Goal: Find specific page/section: Find specific page/section

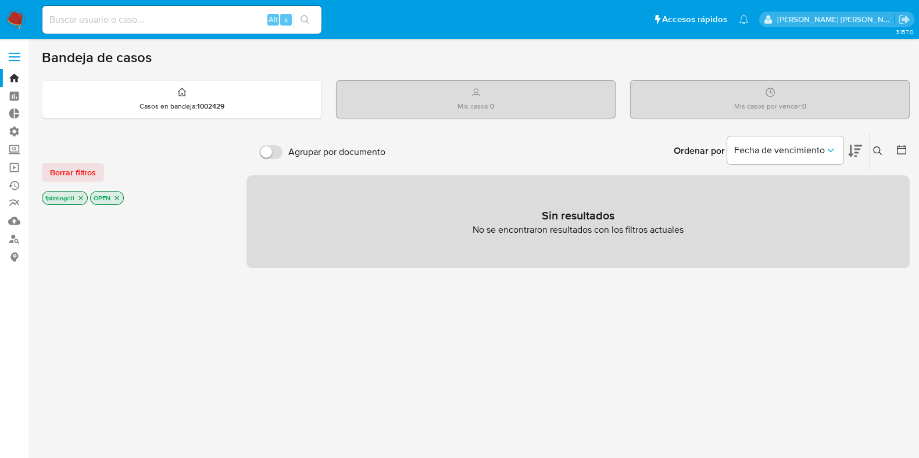
click at [61, 28] on div "Alt s" at bounding box center [181, 20] width 279 height 28
click at [93, 25] on input at bounding box center [181, 19] width 279 height 15
paste input "0A5tGGQnvQ8hpoVxqAZLlKae"
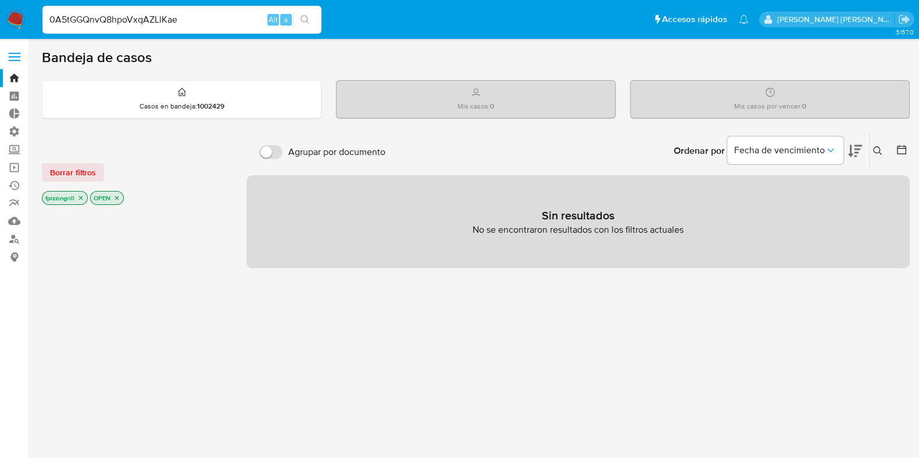
type input "0A5tGGQnvQ8hpoVxqAZLlKae"
click at [103, 14] on input at bounding box center [181, 19] width 279 height 15
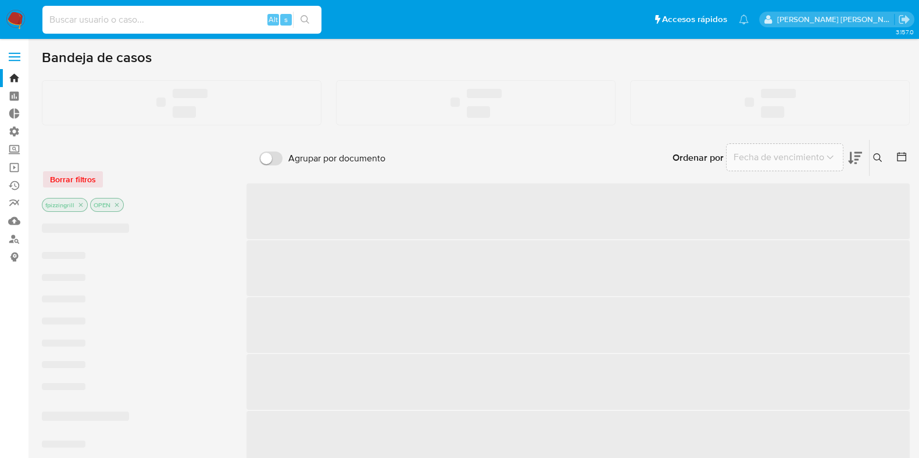
click at [103, 14] on input at bounding box center [181, 19] width 279 height 15
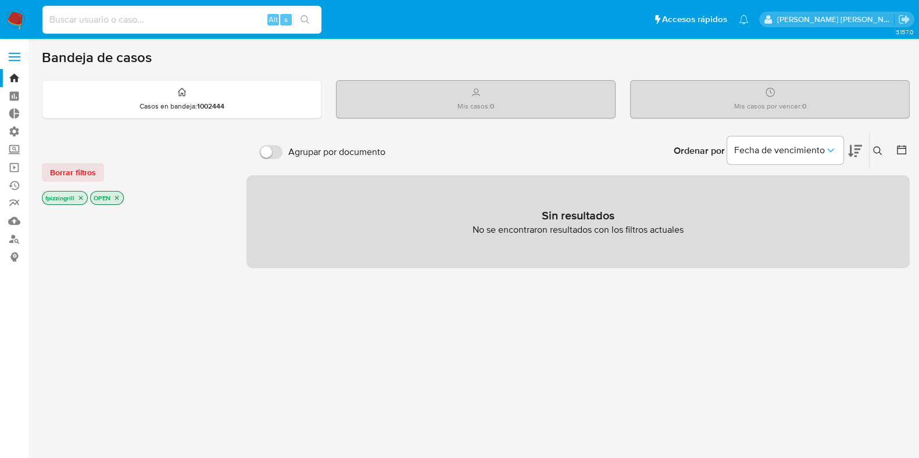
paste input "0A5tGGQnvQ8hpoVxqAZLlKae"
type input "0A5tGGQnvQ8hpoVxqAZLlKae"
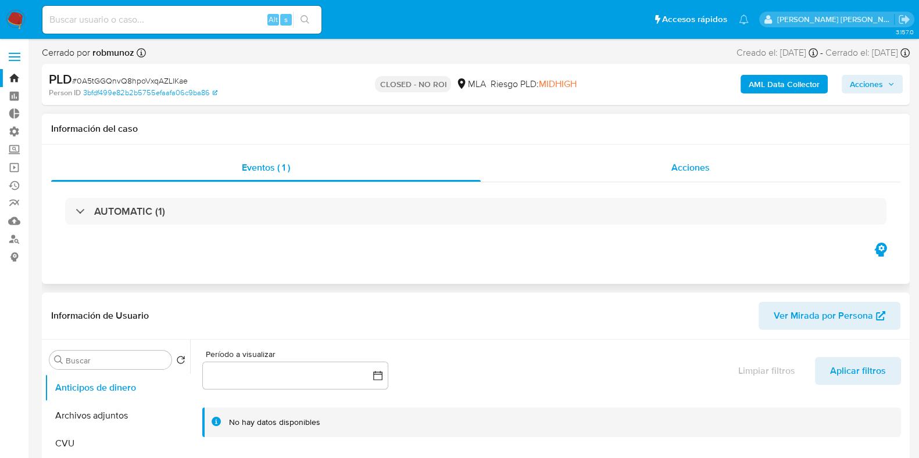
select select "10"
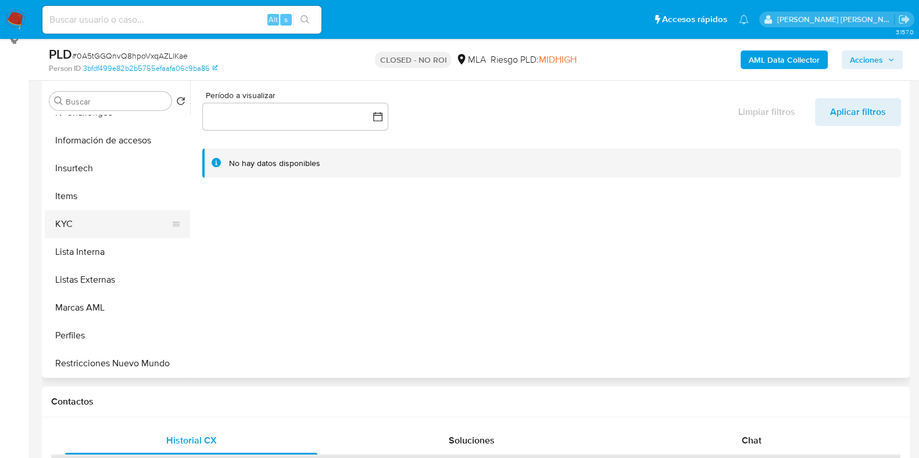
scroll to position [546, 0]
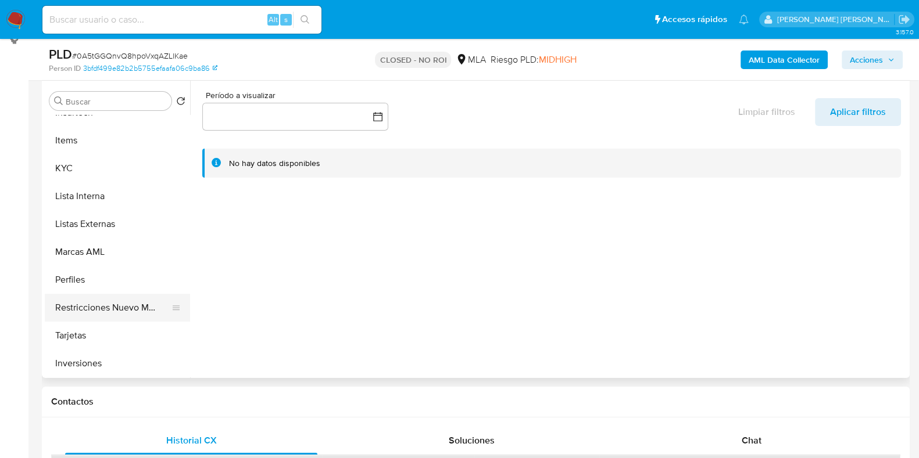
click at [128, 311] on button "Restricciones Nuevo Mundo" at bounding box center [113, 308] width 136 height 28
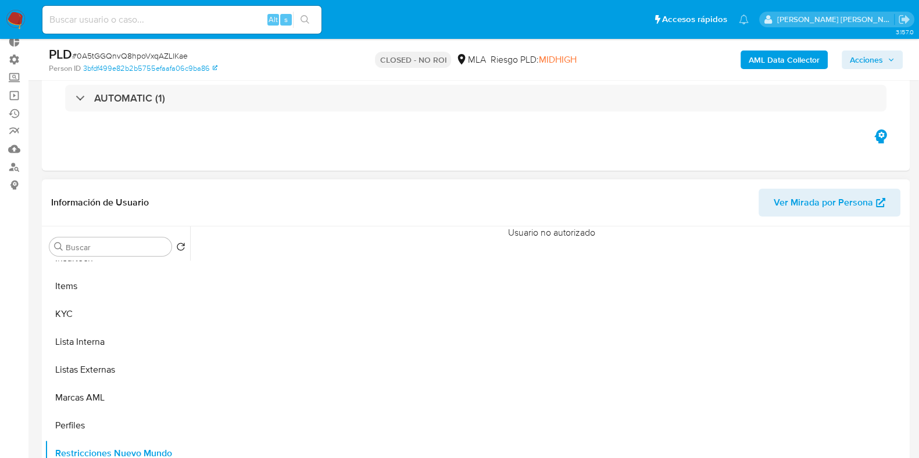
scroll to position [145, 0]
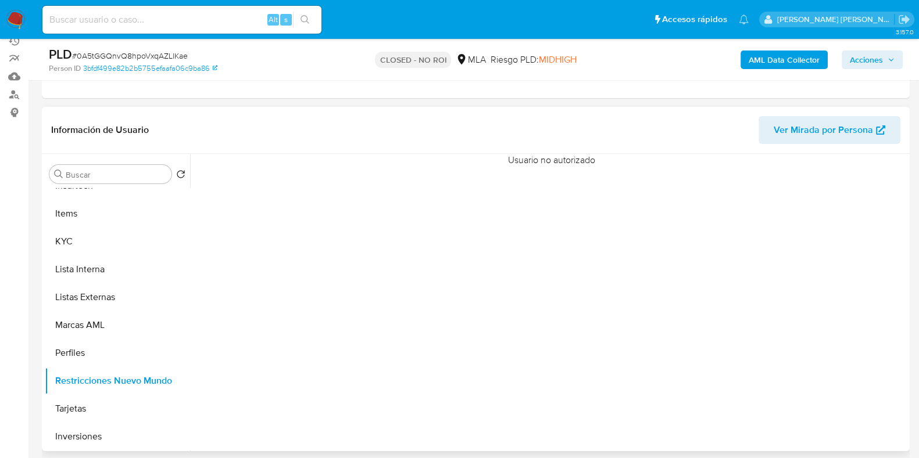
click at [526, 315] on div at bounding box center [548, 303] width 716 height 298
click at [122, 13] on input at bounding box center [181, 19] width 279 height 15
paste input "77195613"
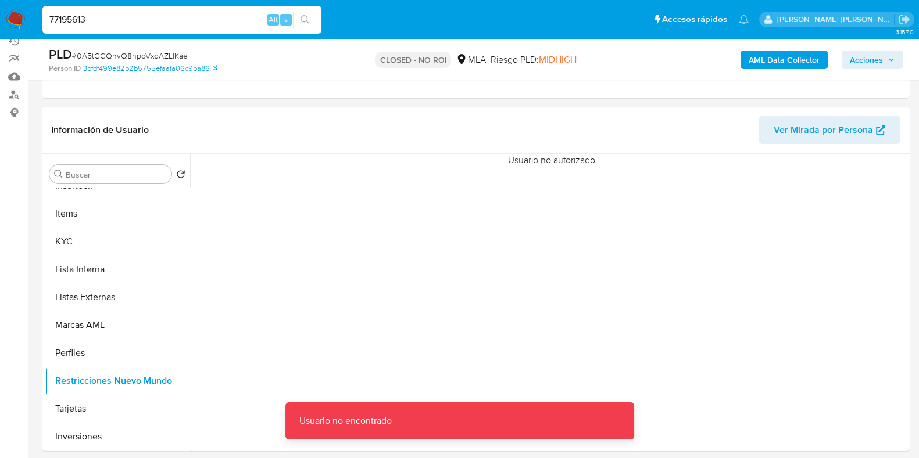
click at [122, 13] on input "77195613" at bounding box center [181, 19] width 279 height 15
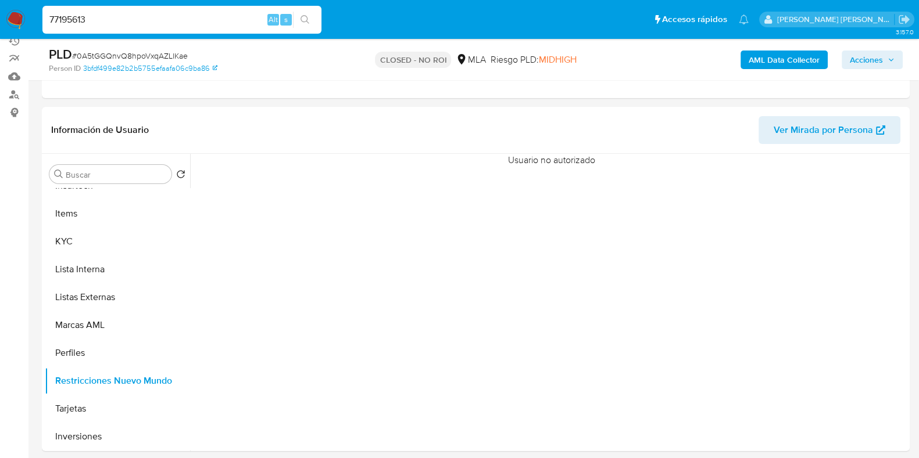
type input "77195613"
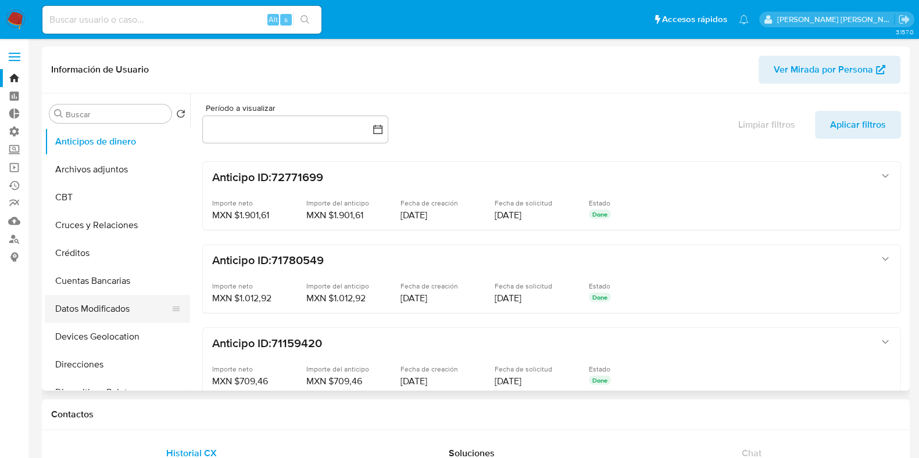
select select "10"
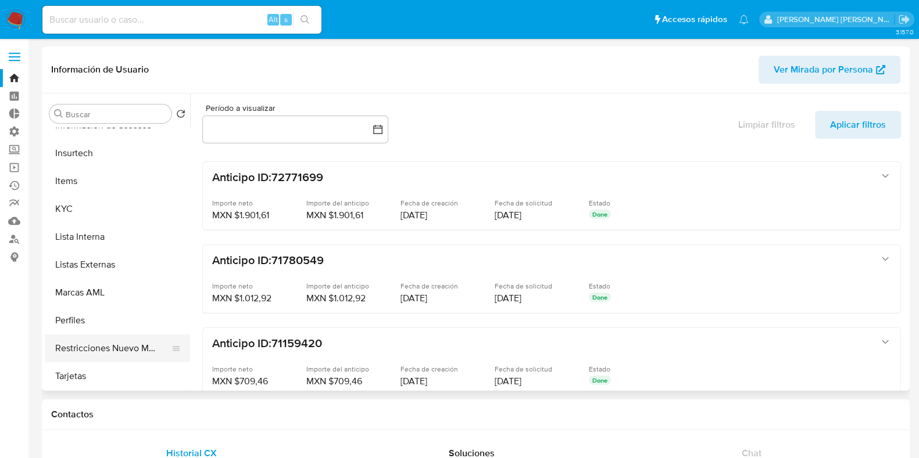
click at [140, 347] on button "Restricciones Nuevo Mundo" at bounding box center [113, 349] width 136 height 28
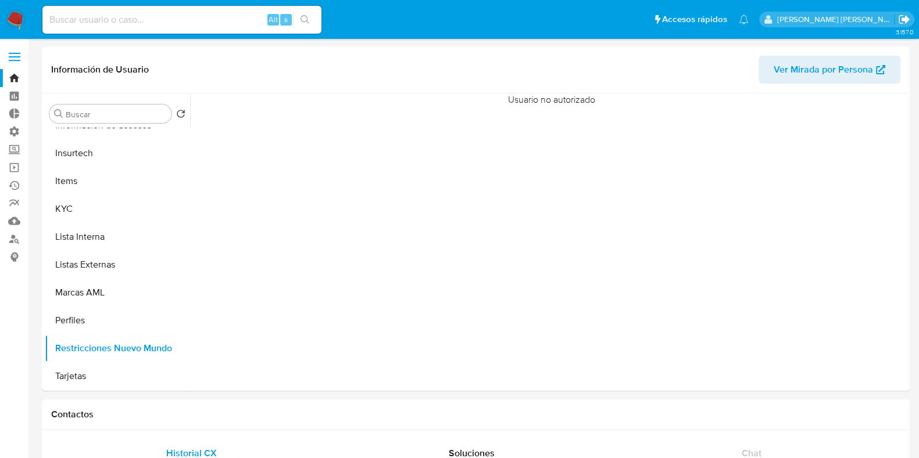
click at [899, 24] on icon "Salir" at bounding box center [904, 19] width 12 height 12
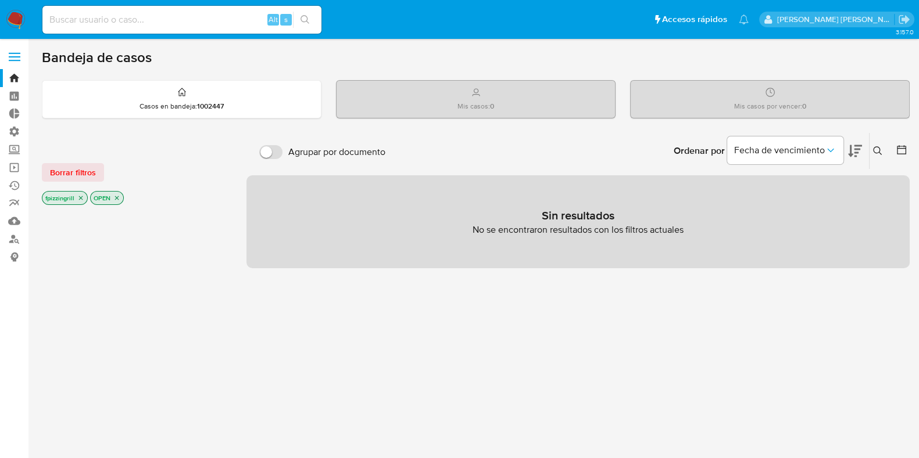
click at [91, 11] on div "Alt s" at bounding box center [181, 20] width 279 height 28
click at [95, 19] on input at bounding box center [181, 19] width 279 height 15
click at [244, 18] on input at bounding box center [181, 19] width 279 height 15
paste input "77195613"
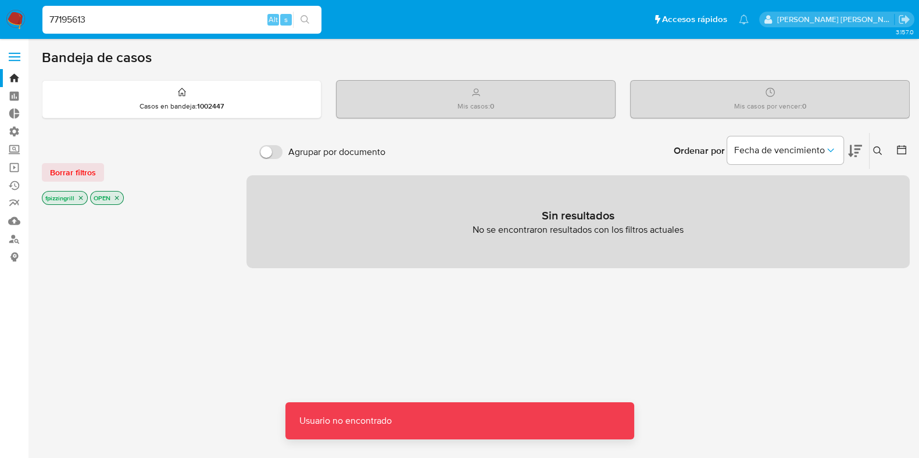
click at [244, 18] on input "77195613" at bounding box center [181, 19] width 279 height 15
type input "77195613"
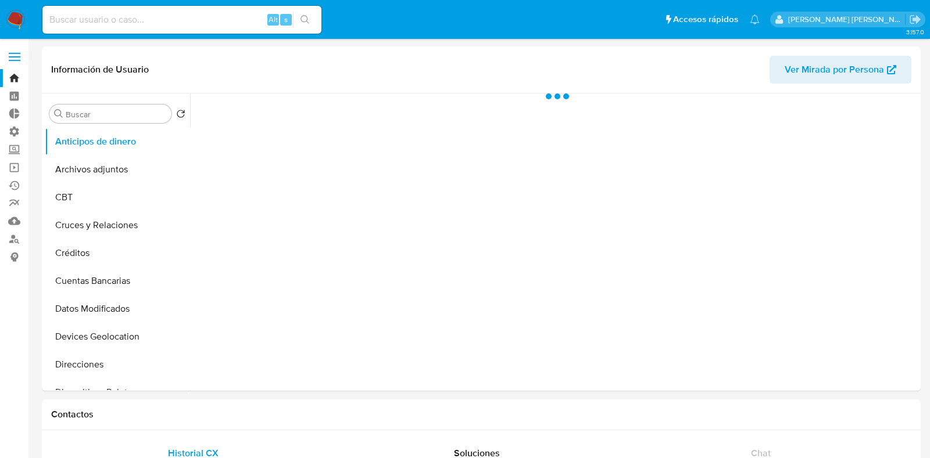
select select "10"
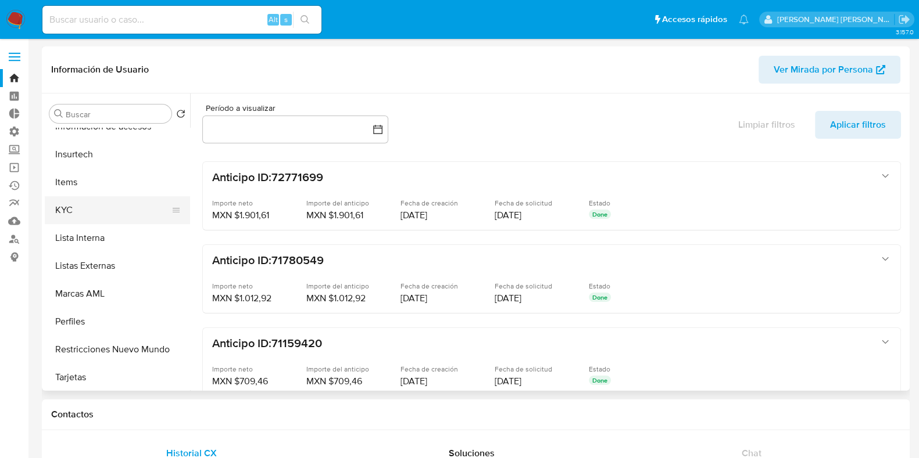
scroll to position [490, 0]
click at [117, 349] on button "Restricciones Nuevo Mundo" at bounding box center [113, 349] width 136 height 28
